Goal: Transaction & Acquisition: Purchase product/service

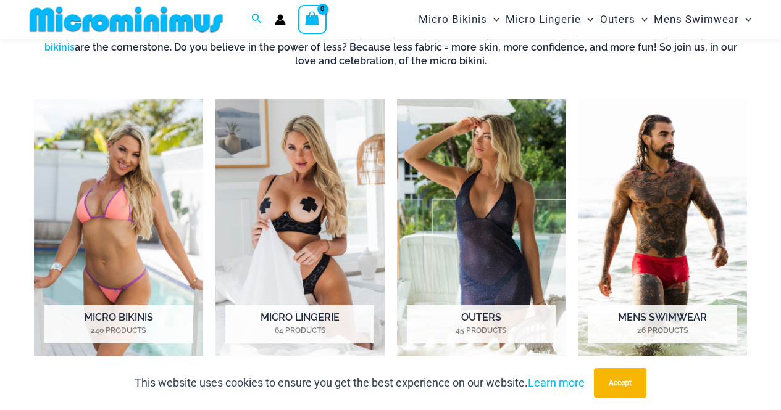
scroll to position [470, 0]
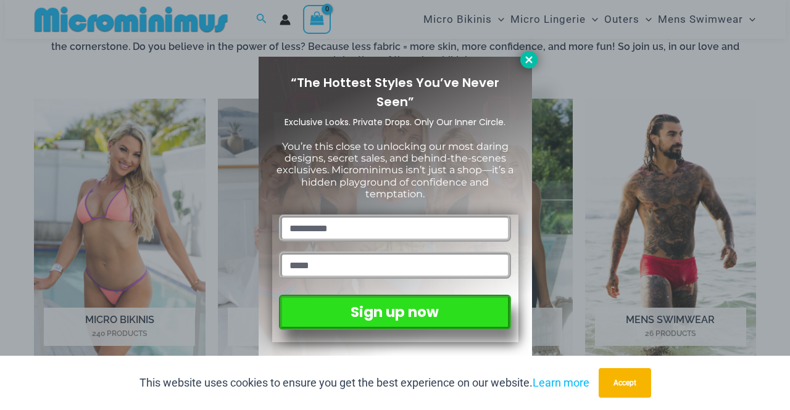
click at [523, 64] on icon at bounding box center [528, 59] width 11 height 11
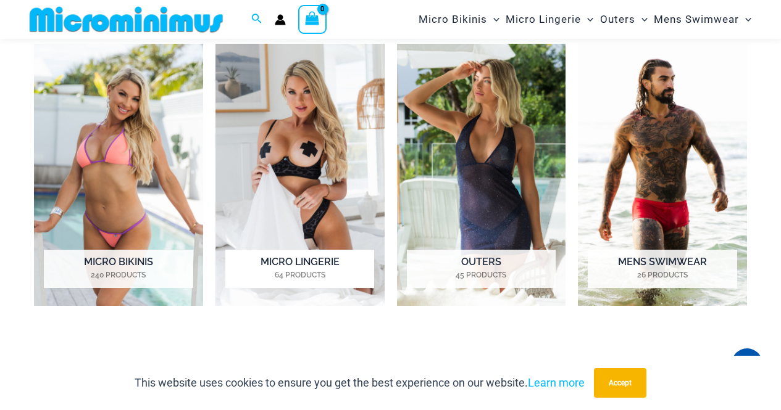
scroll to position [524, 0]
click at [306, 139] on img "Visit product category Micro Lingerie" at bounding box center [299, 175] width 169 height 262
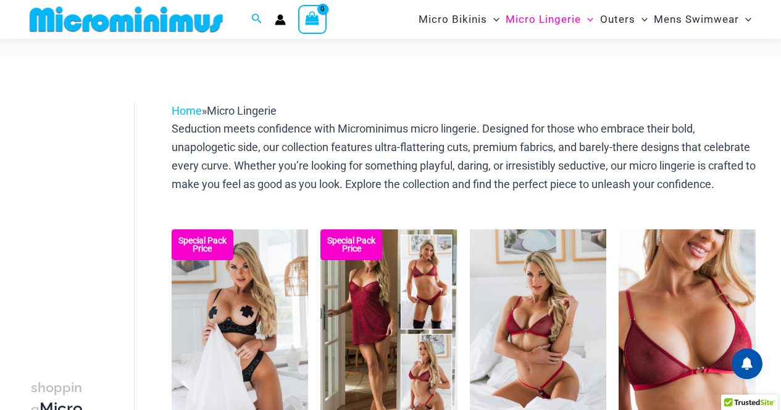
scroll to position [96, 0]
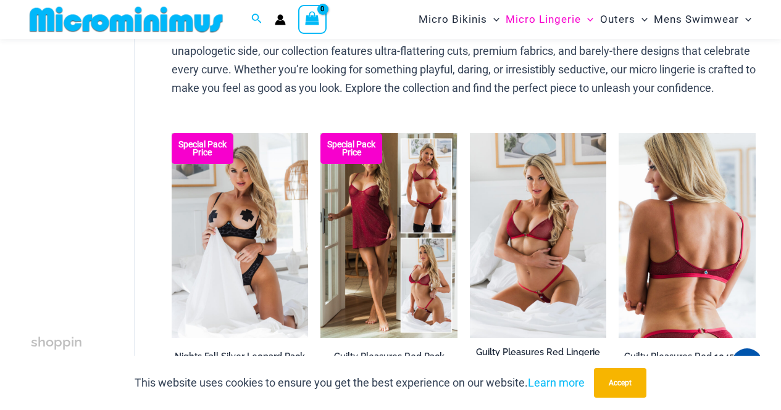
click at [649, 279] on img at bounding box center [686, 235] width 137 height 205
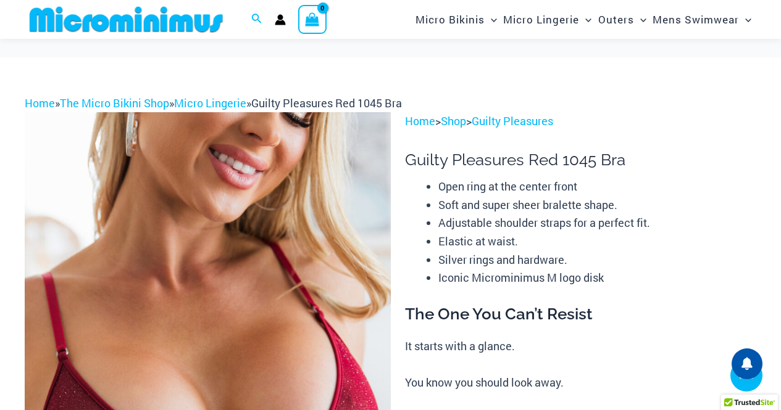
scroll to position [454, 0]
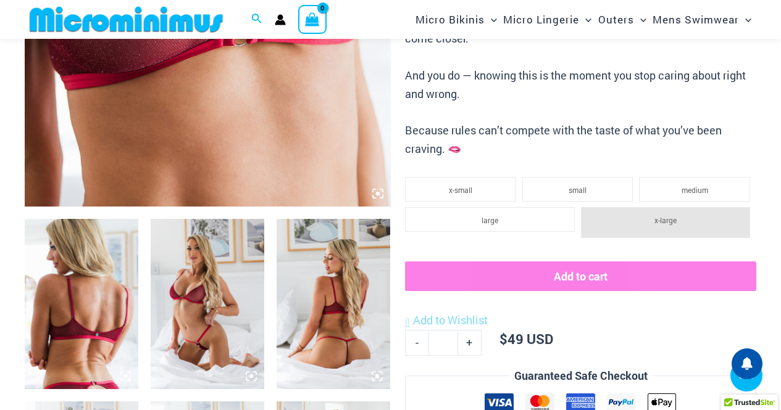
click at [319, 316] on img at bounding box center [334, 304] width 114 height 170
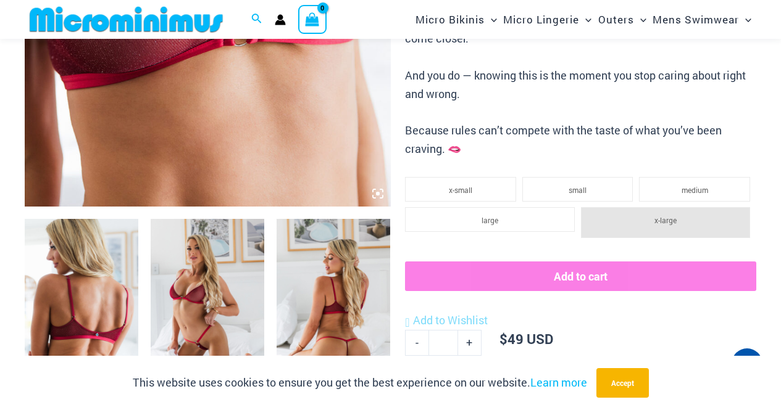
click at [343, 298] on img at bounding box center [334, 304] width 114 height 170
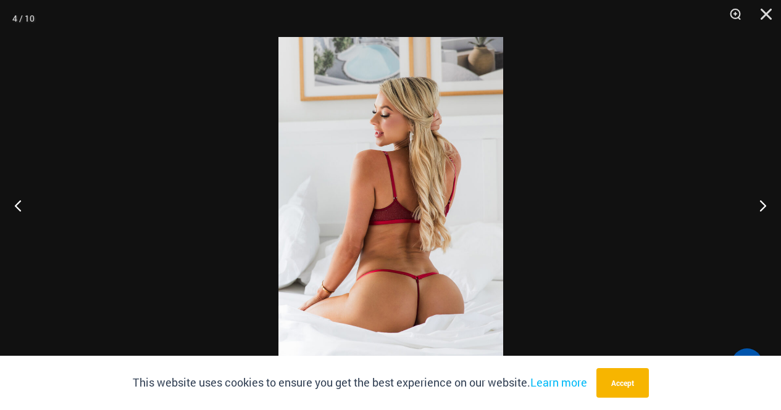
click at [438, 222] on img at bounding box center [390, 205] width 225 height 336
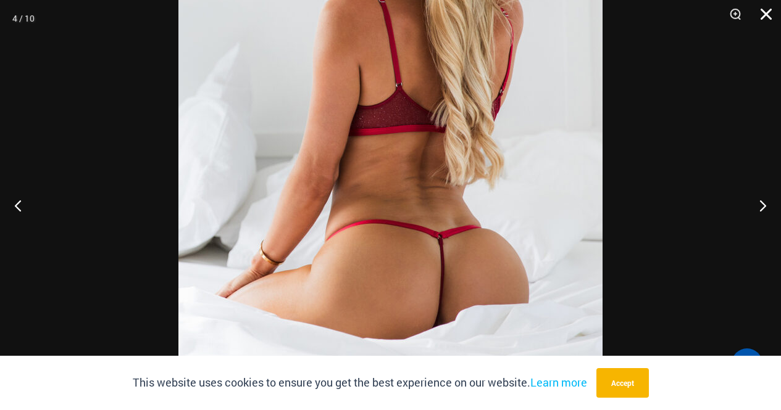
click at [776, 13] on button "Close" at bounding box center [761, 18] width 31 height 37
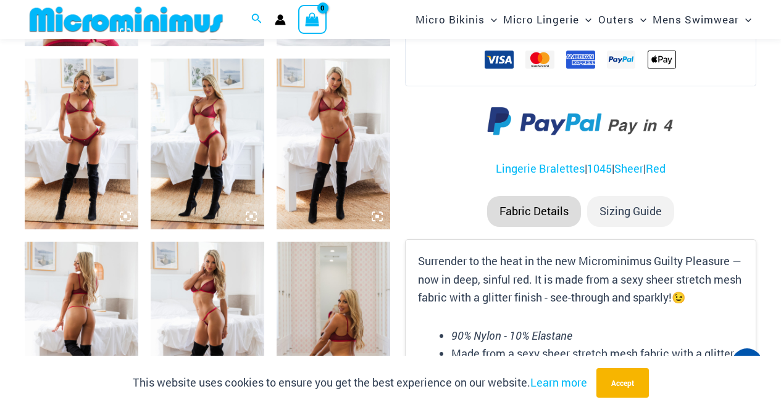
scroll to position [796, 0]
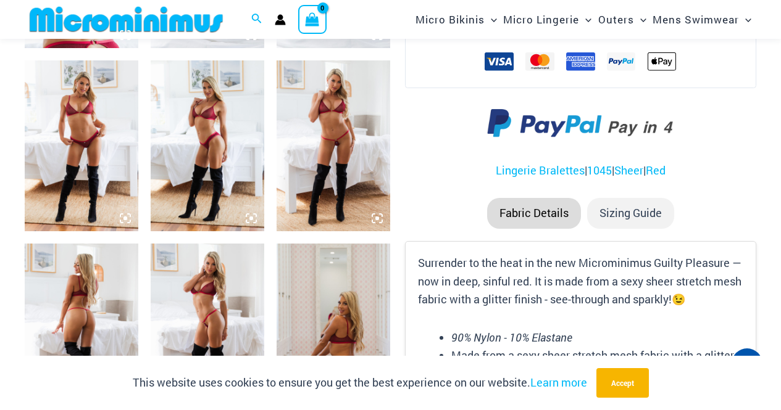
click at [339, 178] on img at bounding box center [334, 145] width 114 height 170
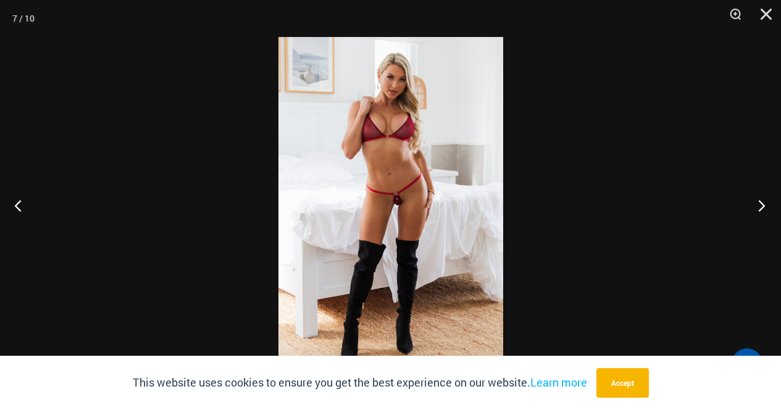
click at [755, 200] on button "Next" at bounding box center [758, 206] width 46 height 62
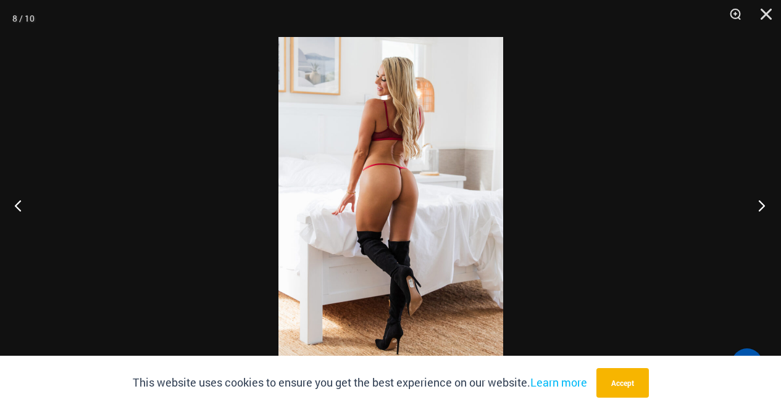
click at [755, 200] on button "Next" at bounding box center [758, 206] width 46 height 62
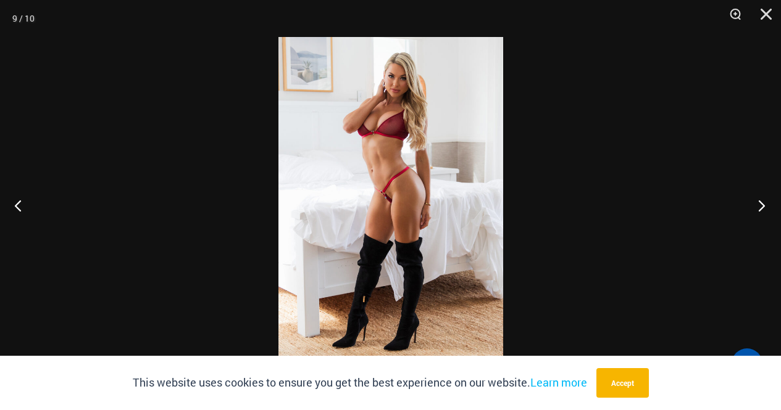
click at [755, 200] on button "Next" at bounding box center [758, 206] width 46 height 62
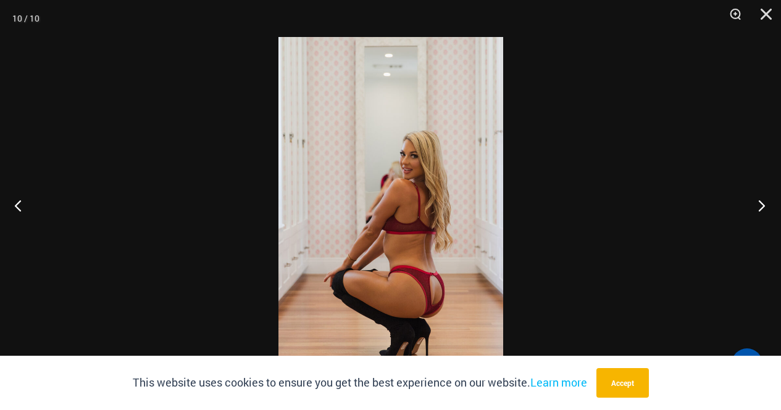
click at [755, 200] on button "Next" at bounding box center [758, 206] width 46 height 62
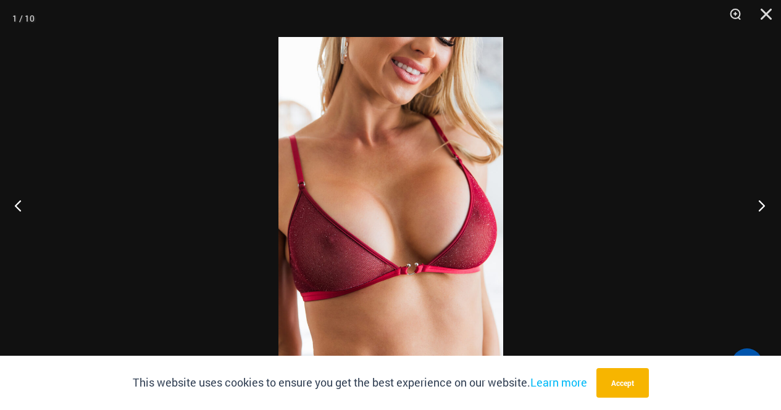
click at [755, 200] on button "Next" at bounding box center [758, 206] width 46 height 62
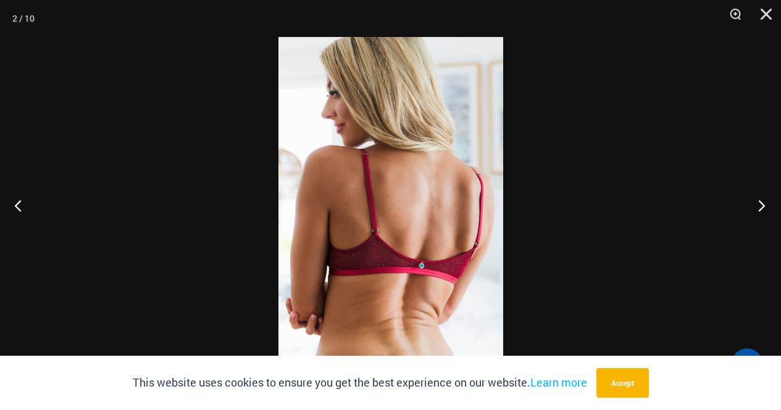
click at [755, 200] on button "Next" at bounding box center [758, 206] width 46 height 62
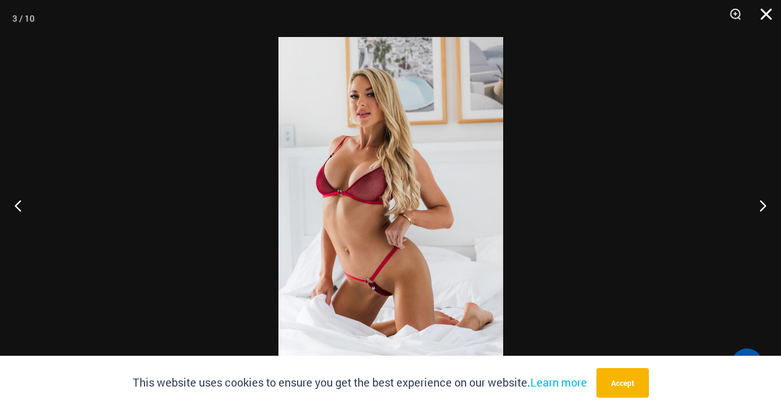
click at [767, 16] on button "Close" at bounding box center [761, 18] width 31 height 37
